Goal: Navigation & Orientation: Go to known website

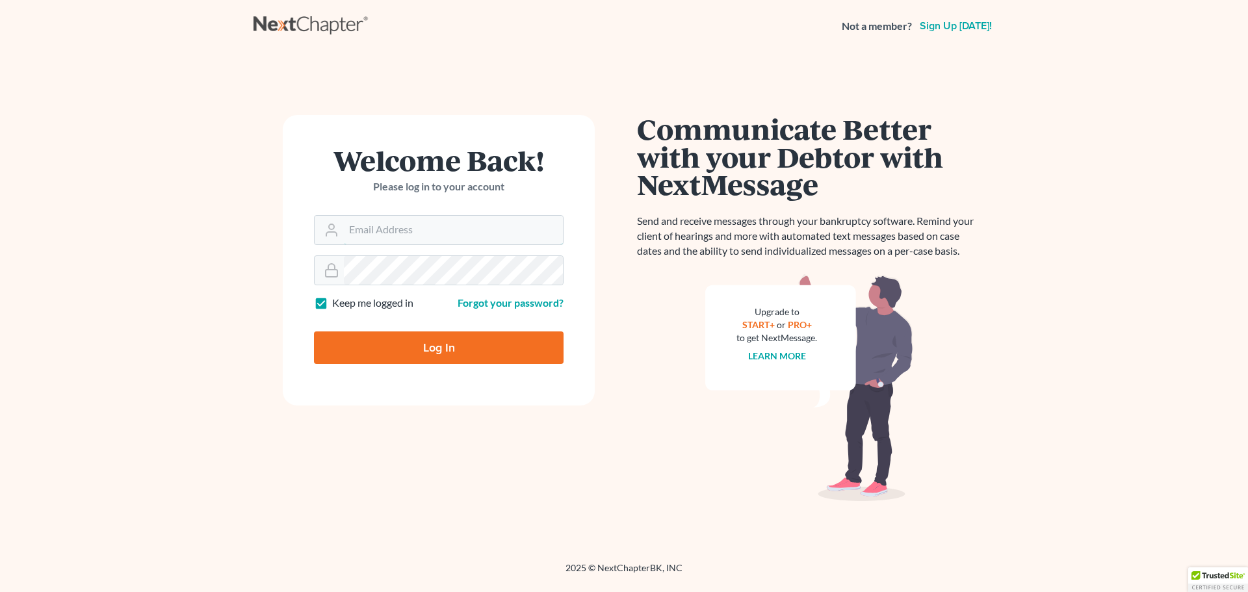
type input "mkelly@kellybraceylaw.com"
click at [494, 352] on input "Log In" at bounding box center [439, 347] width 250 height 32
type input "Thinking..."
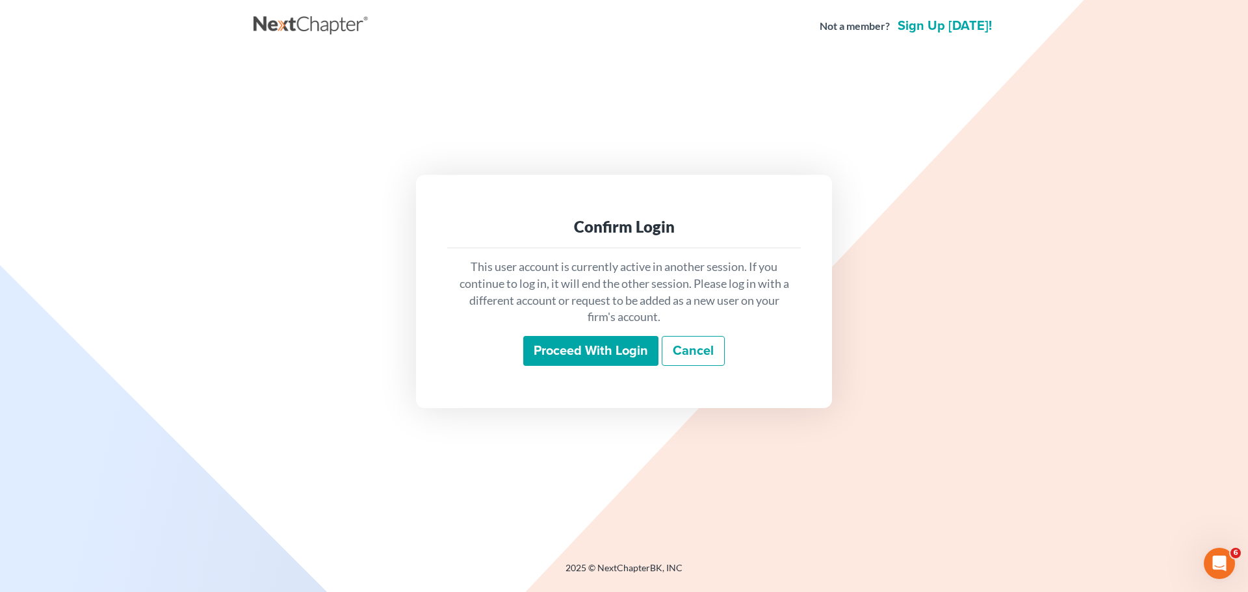
click at [632, 355] on input "Proceed with login" at bounding box center [590, 351] width 135 height 30
